Goal: Browse casually: Explore the website without a specific task or goal

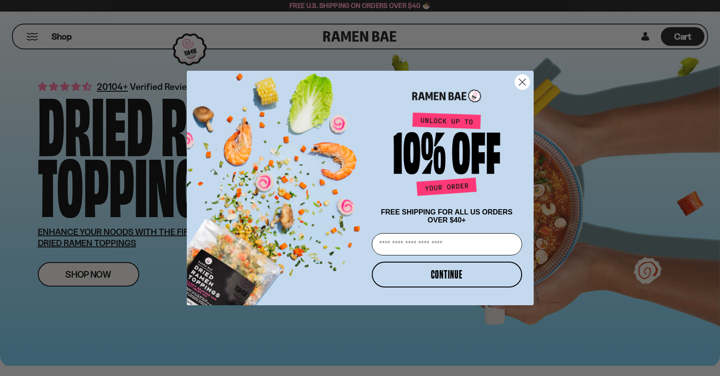
click at [519, 81] on circle "Close dialog" at bounding box center [522, 82] width 15 height 15
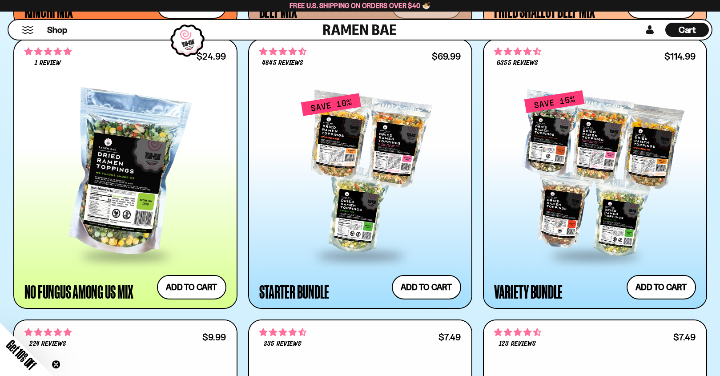
scroll to position [1004, 0]
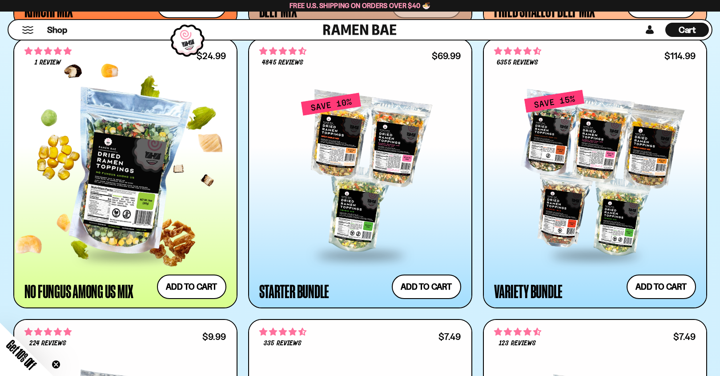
click at [147, 169] on div at bounding box center [125, 173] width 202 height 162
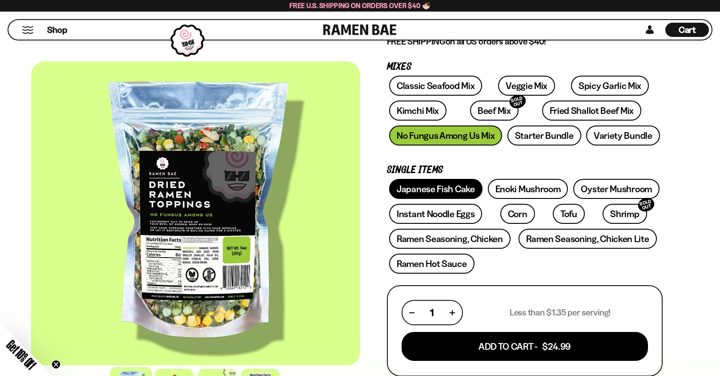
scroll to position [116, 0]
click at [414, 184] on link "Japanese Fish Cake" at bounding box center [435, 189] width 93 height 20
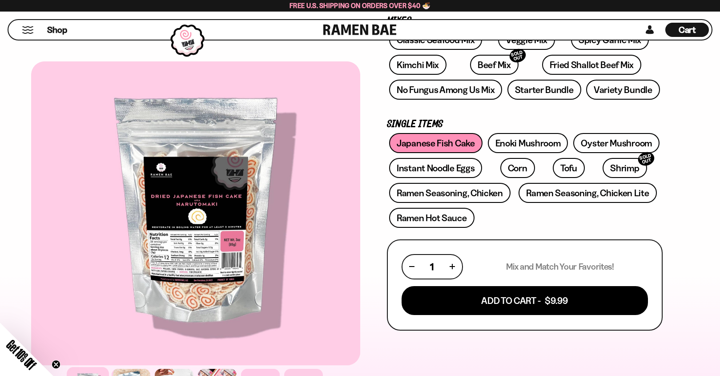
scroll to position [161, 0]
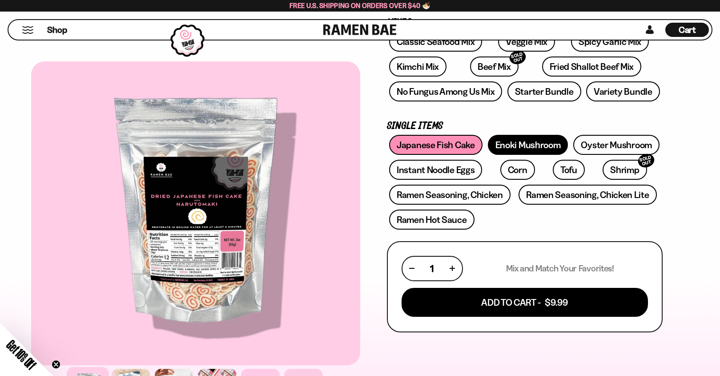
click at [541, 146] on link "Enoki Mushroom" at bounding box center [528, 145] width 81 height 20
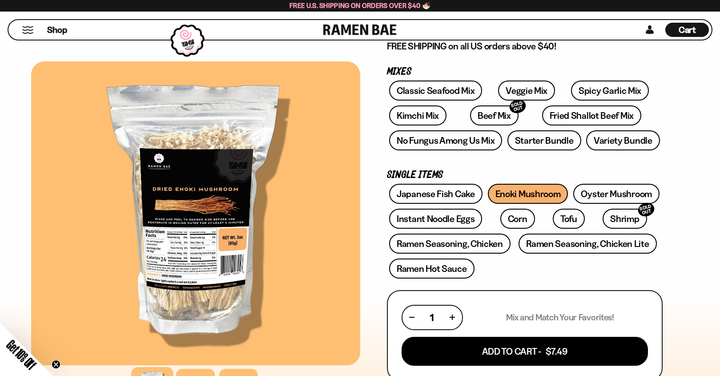
scroll to position [116, 0]
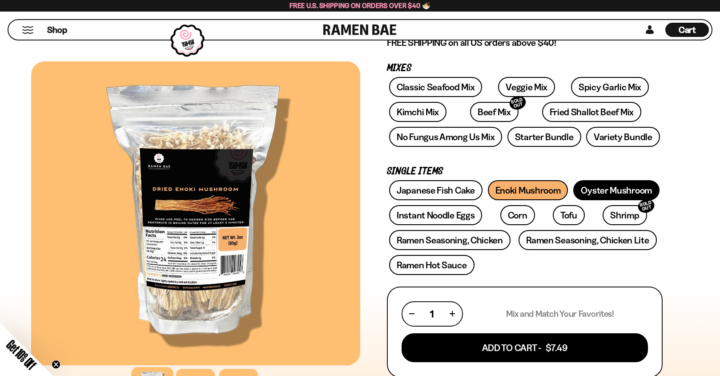
click at [619, 190] on link "Oyster Mushroom" at bounding box center [616, 190] width 86 height 20
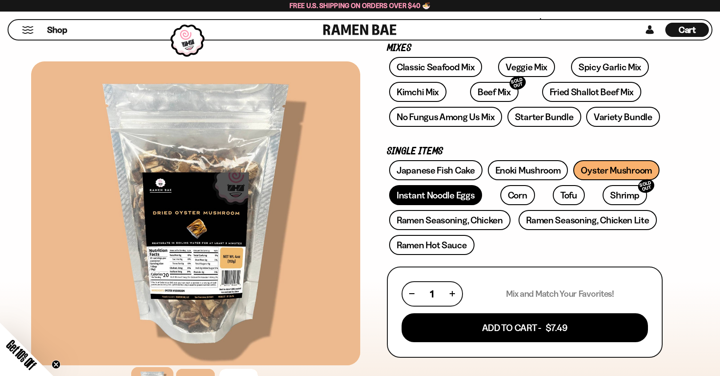
scroll to position [137, 0]
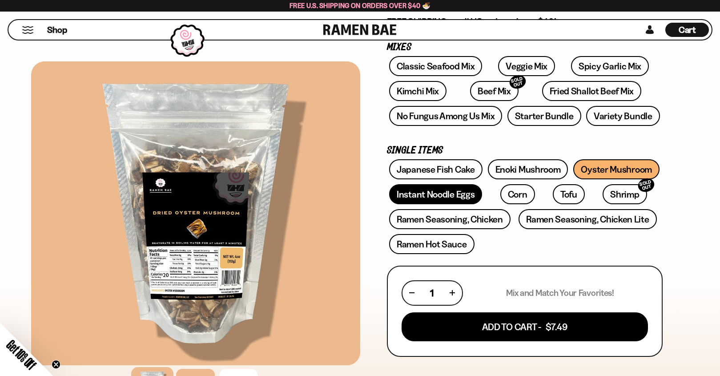
click at [446, 193] on link "Instant Noodle Eggs" at bounding box center [435, 194] width 93 height 20
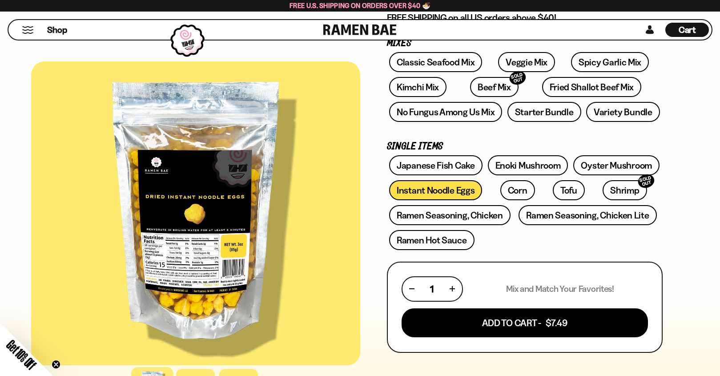
scroll to position [134, 0]
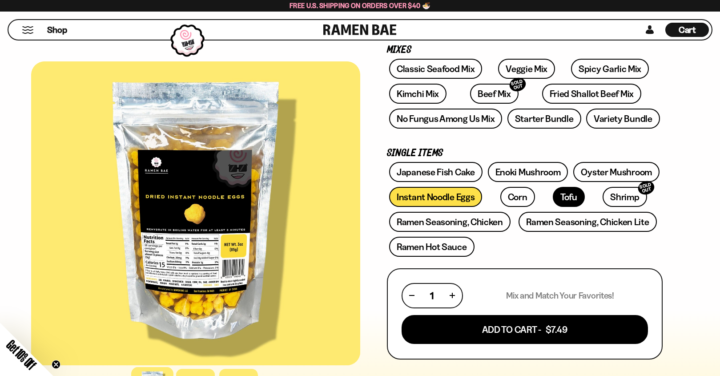
click at [553, 203] on link "Tofu" at bounding box center [569, 197] width 32 height 20
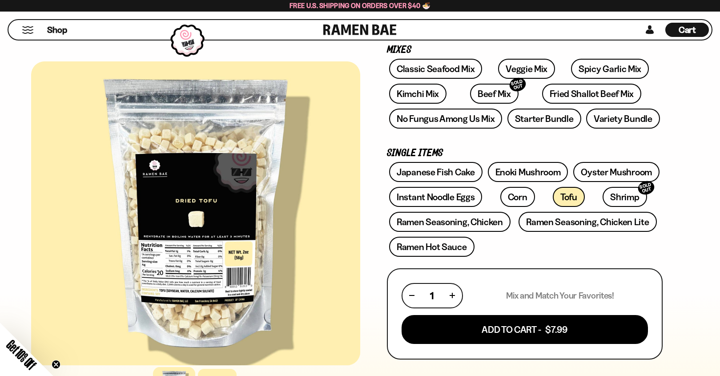
scroll to position [133, 0]
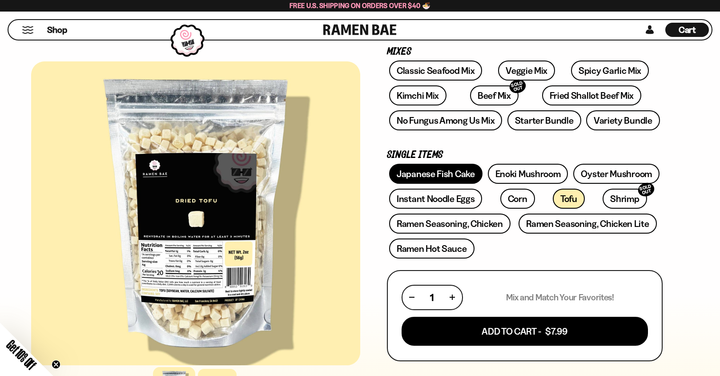
click at [465, 172] on link "Japanese Fish Cake" at bounding box center [435, 174] width 93 height 20
